Goal: Check status: Check status

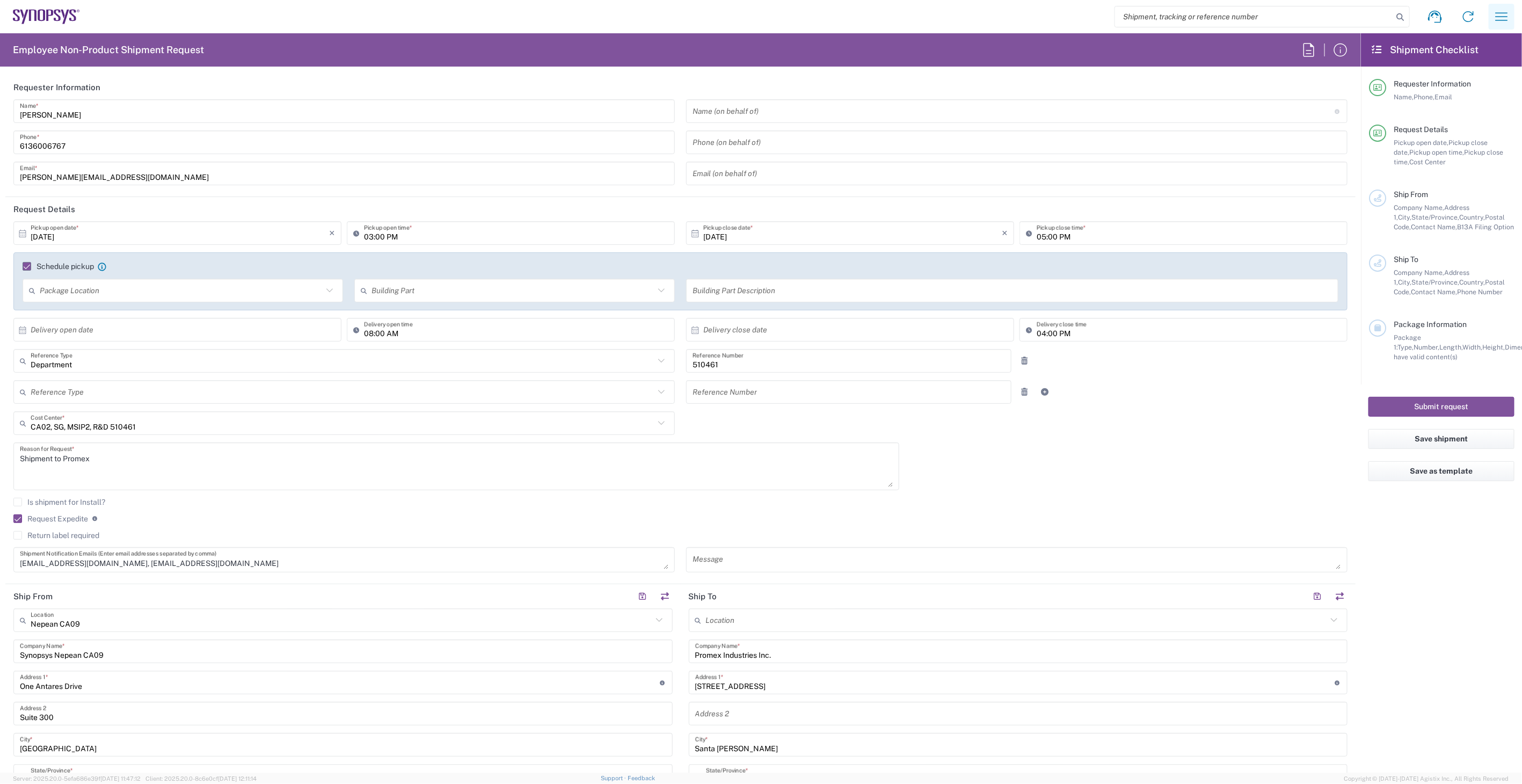
scroll to position [581, 0]
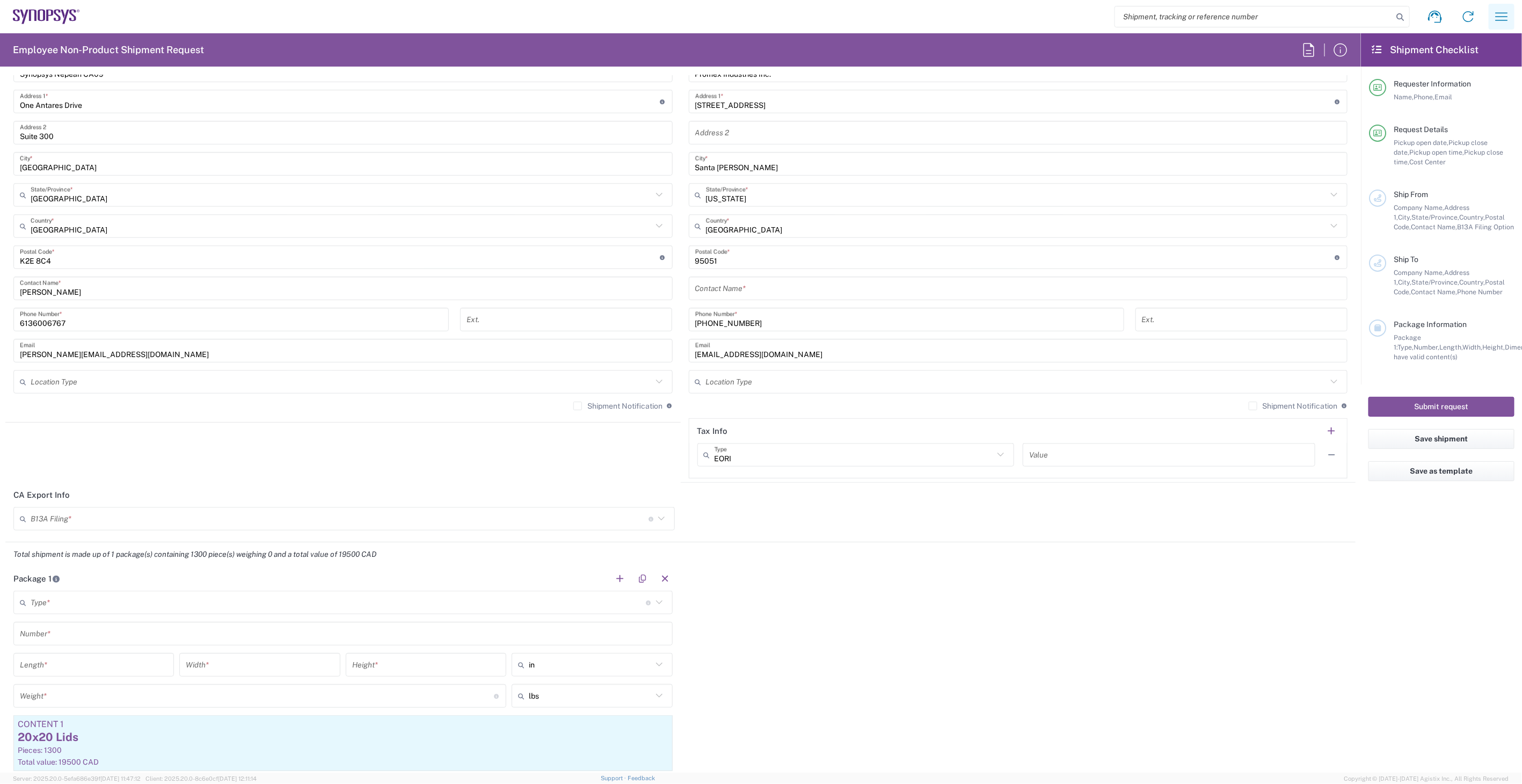
click at [1513, 14] on button "button" at bounding box center [1502, 17] width 26 height 26
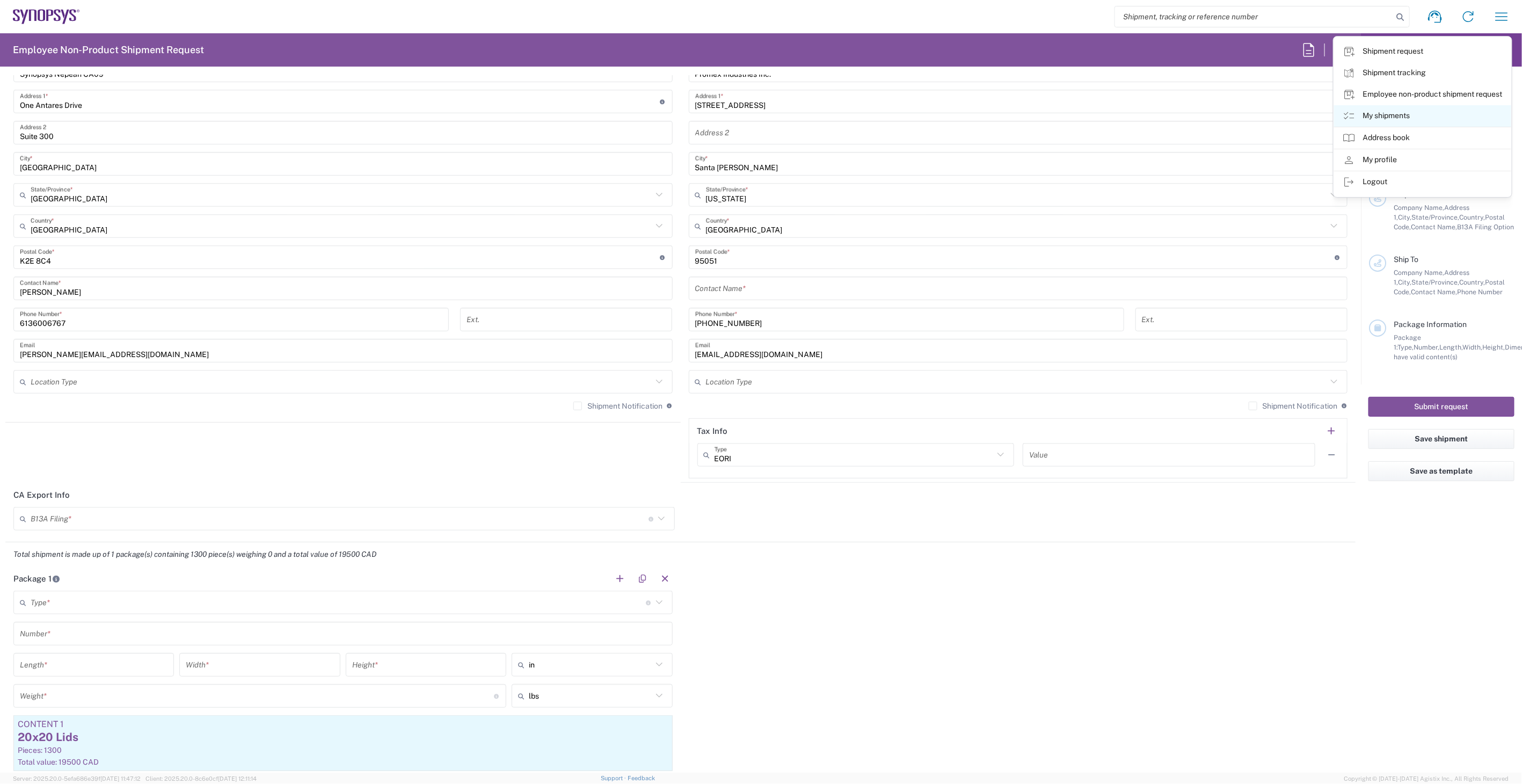
click at [1349, 111] on icon at bounding box center [1349, 116] width 13 height 13
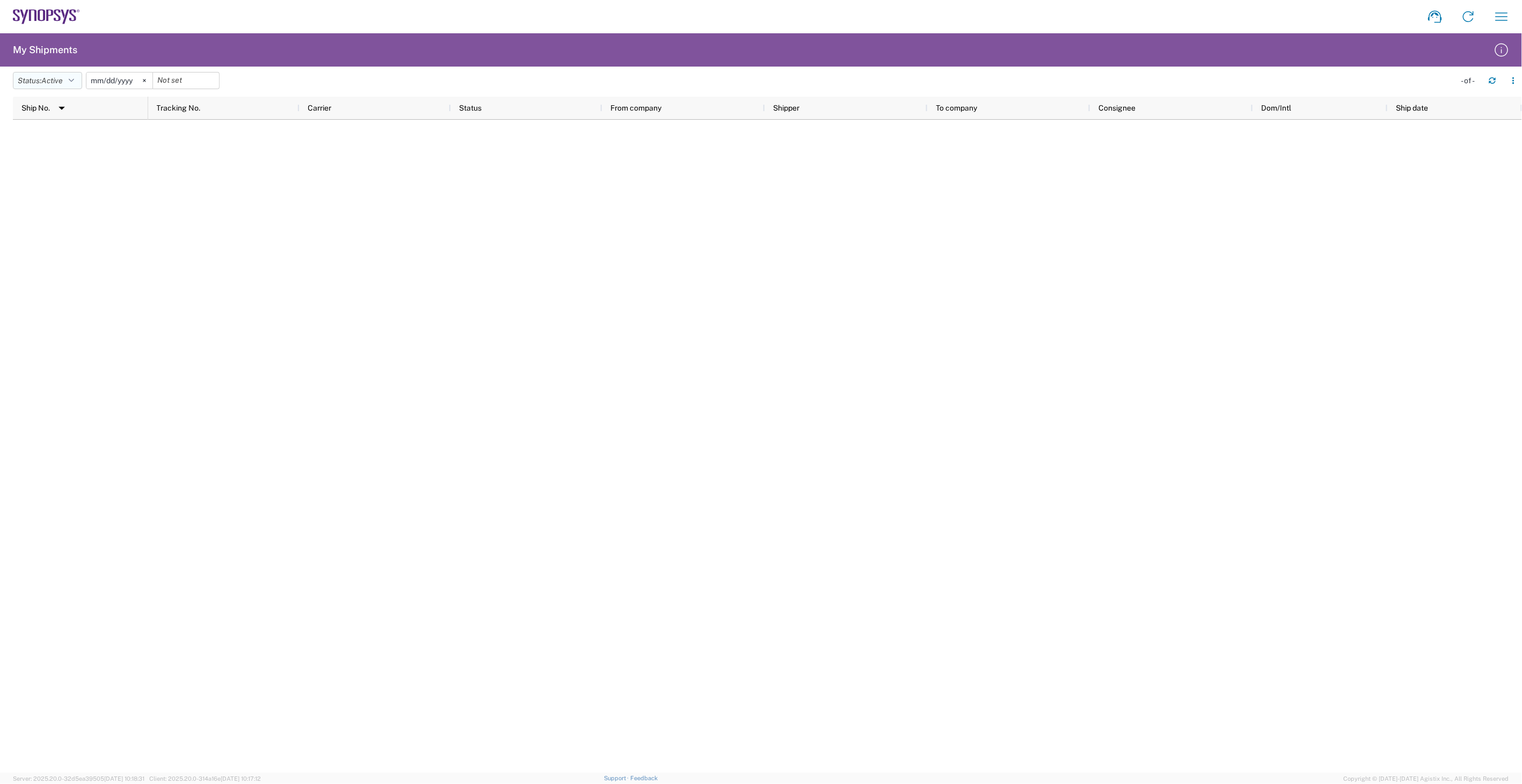
click at [74, 82] on icon "button" at bounding box center [71, 80] width 5 height 8
click at [82, 136] on span "All" at bounding box center [76, 137] width 125 height 17
click at [141, 77] on svg-icon at bounding box center [132, 80] width 16 height 16
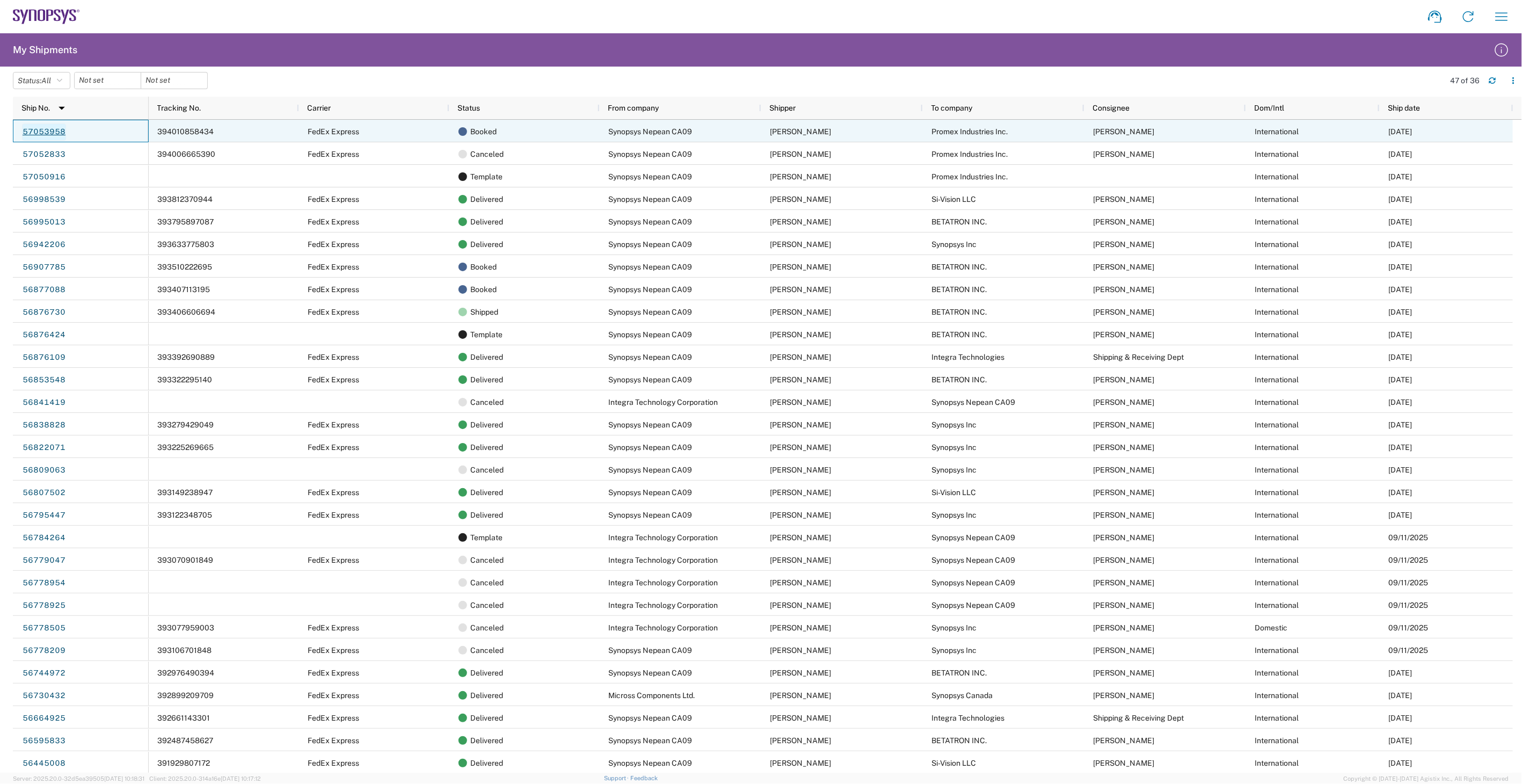
click at [57, 126] on link "57053958" at bounding box center [44, 132] width 44 height 17
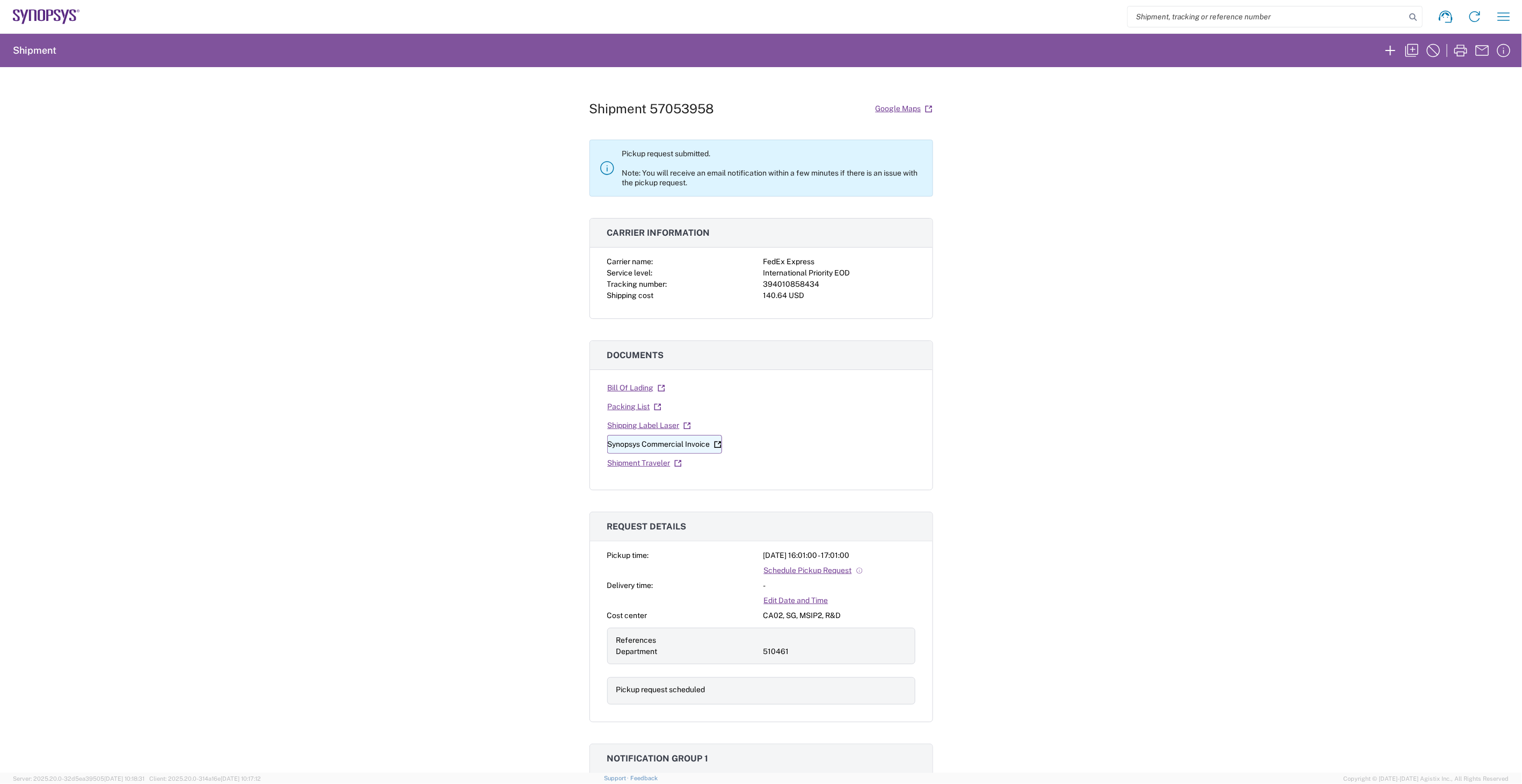
click at [635, 444] on link "Synopsys Commercial Invoice" at bounding box center [665, 444] width 115 height 19
click at [643, 427] on link "Shipping Label Laser" at bounding box center [649, 425] width 84 height 19
